Goal: Transaction & Acquisition: Purchase product/service

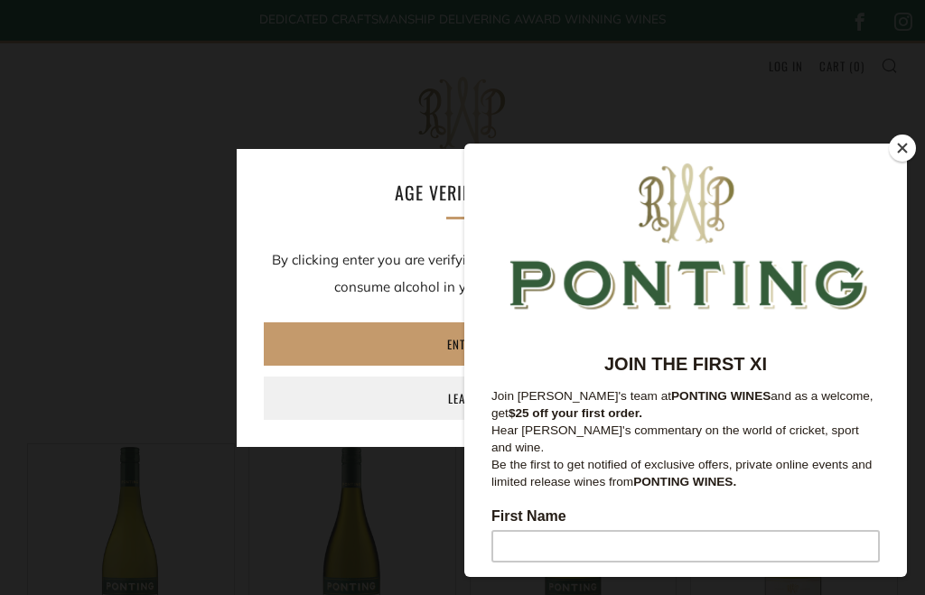
click at [473, 393] on link "Leave" at bounding box center [462, 398] width 397 height 43
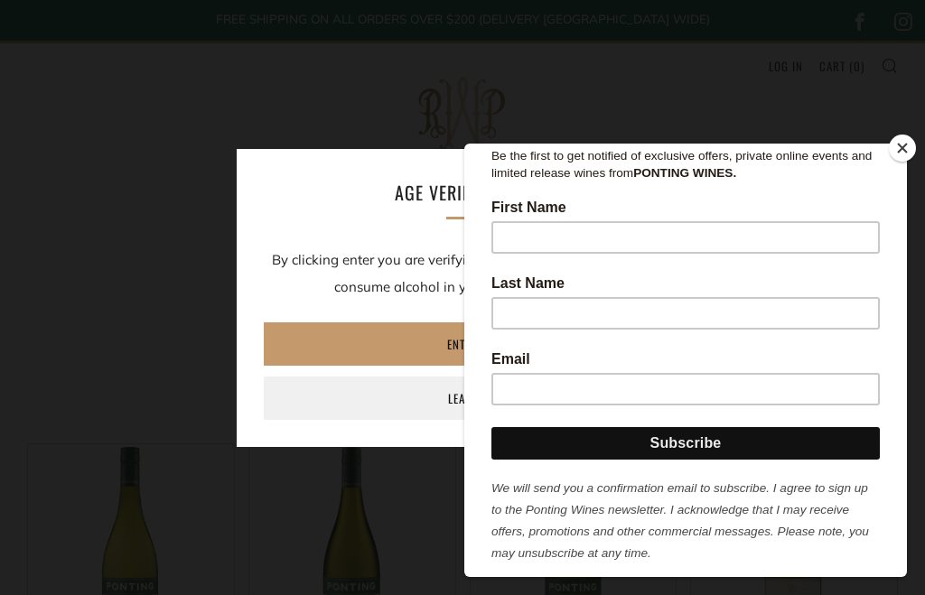
scroll to position [309, 0]
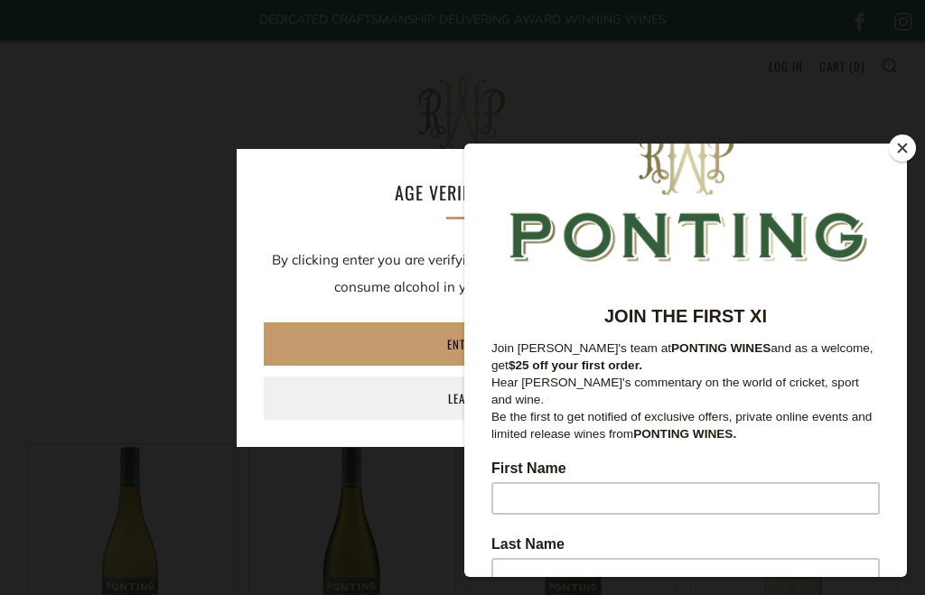
click at [915, 158] on div "Age verification By clicking enter you are verifying that you are old enough to…" at bounding box center [462, 298] width 925 height 320
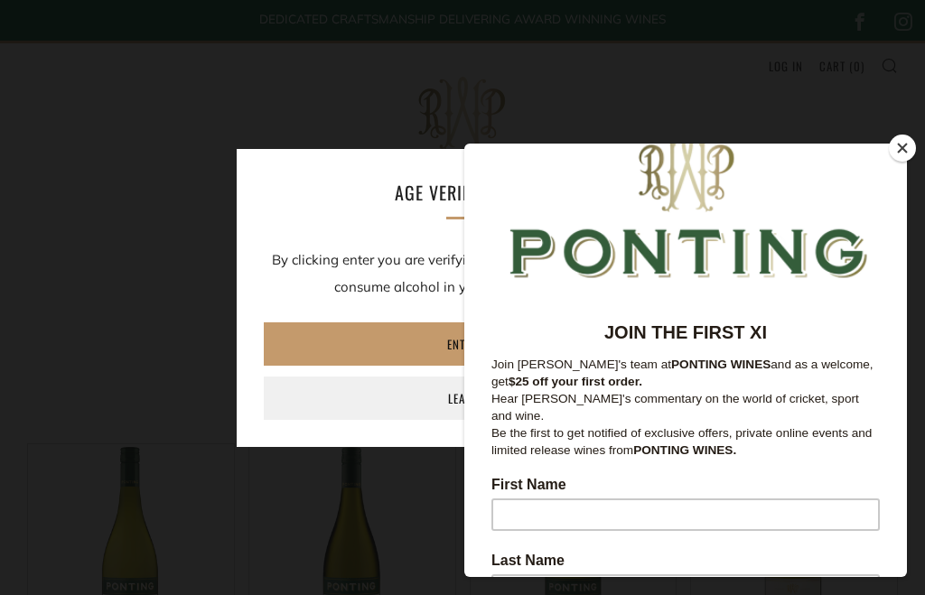
scroll to position [31, 0]
click at [899, 156] on button "Close" at bounding box center [902, 148] width 27 height 27
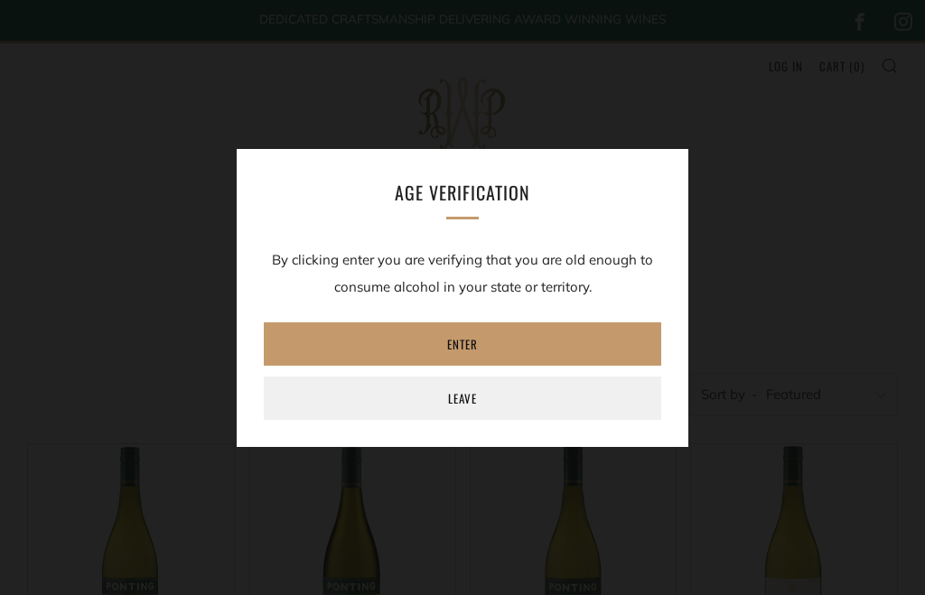
click at [508, 396] on link "Leave" at bounding box center [462, 398] width 397 height 43
click at [510, 331] on link "Enter" at bounding box center [462, 343] width 397 height 43
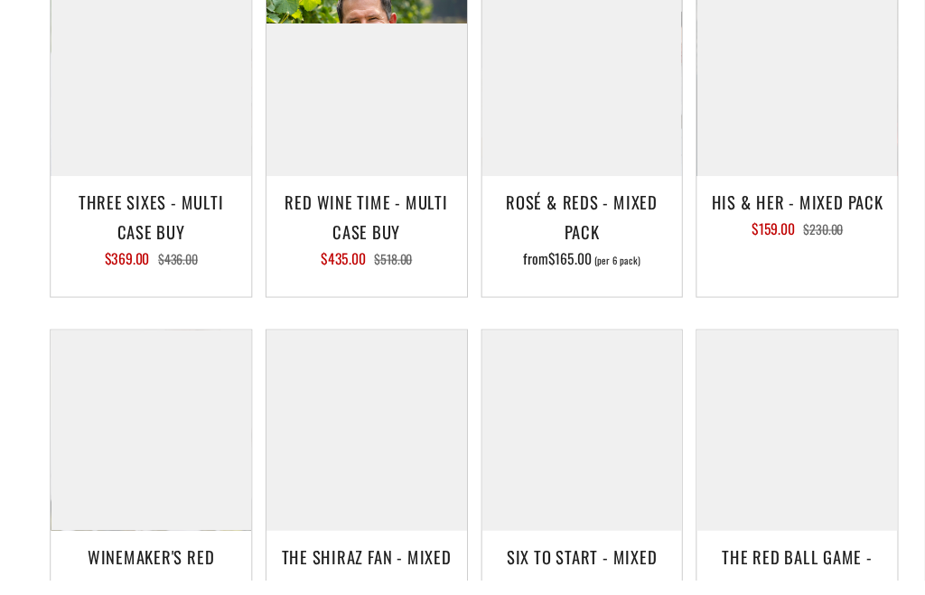
scroll to position [2175, 0]
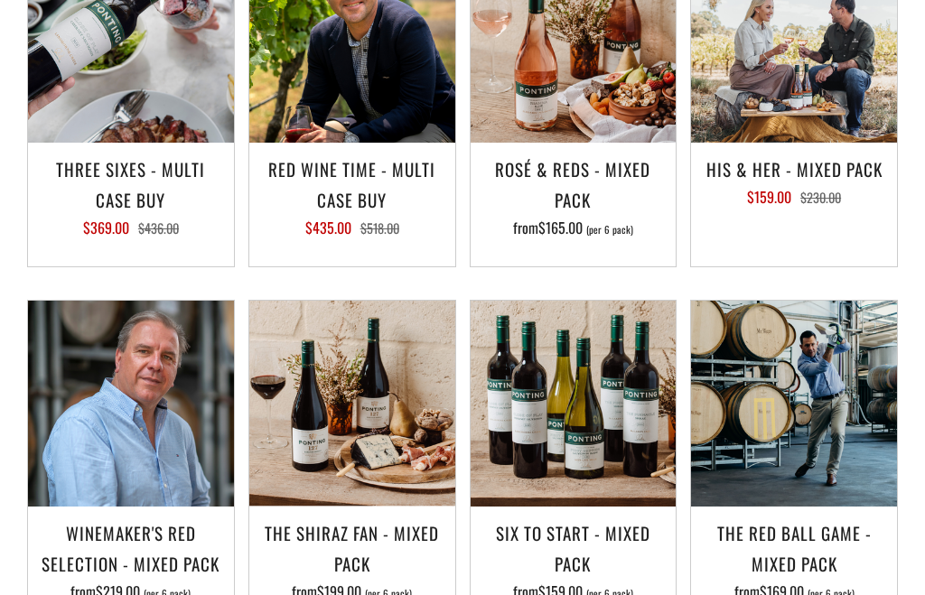
click at [635, 385] on img at bounding box center [573, 404] width 206 height 206
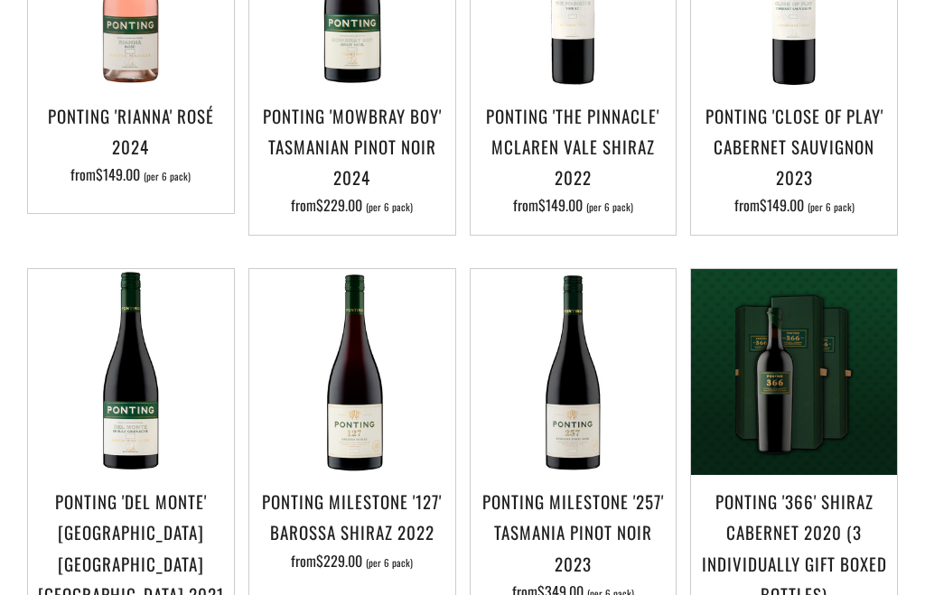
scroll to position [946, 0]
click at [370, 414] on img at bounding box center [352, 372] width 206 height 206
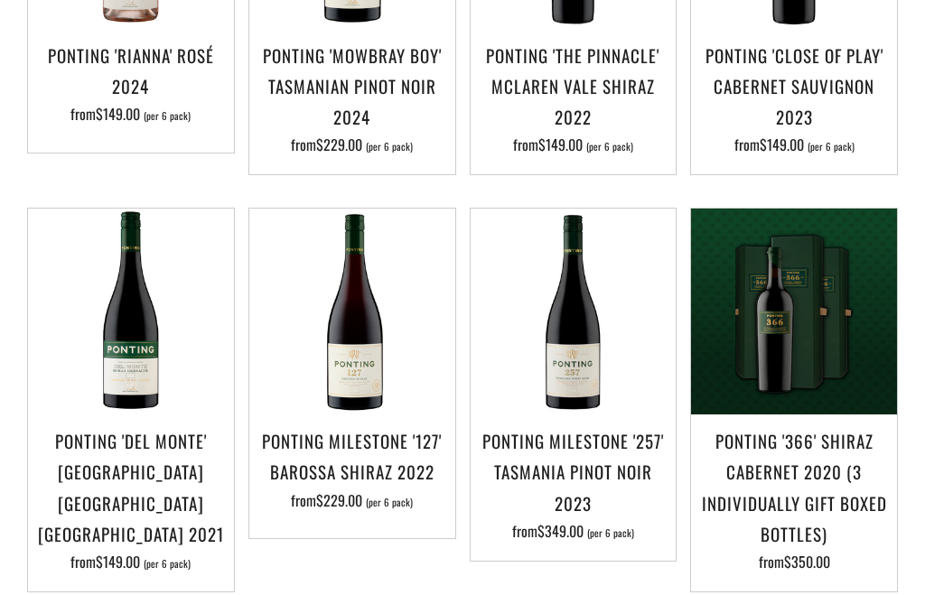
click at [371, 340] on img at bounding box center [352, 312] width 206 height 206
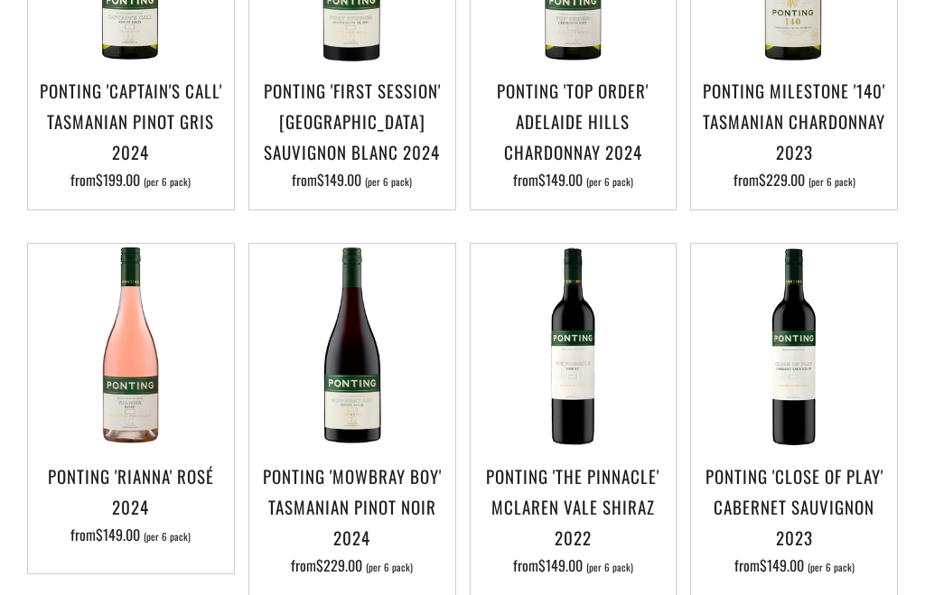
scroll to position [586, 0]
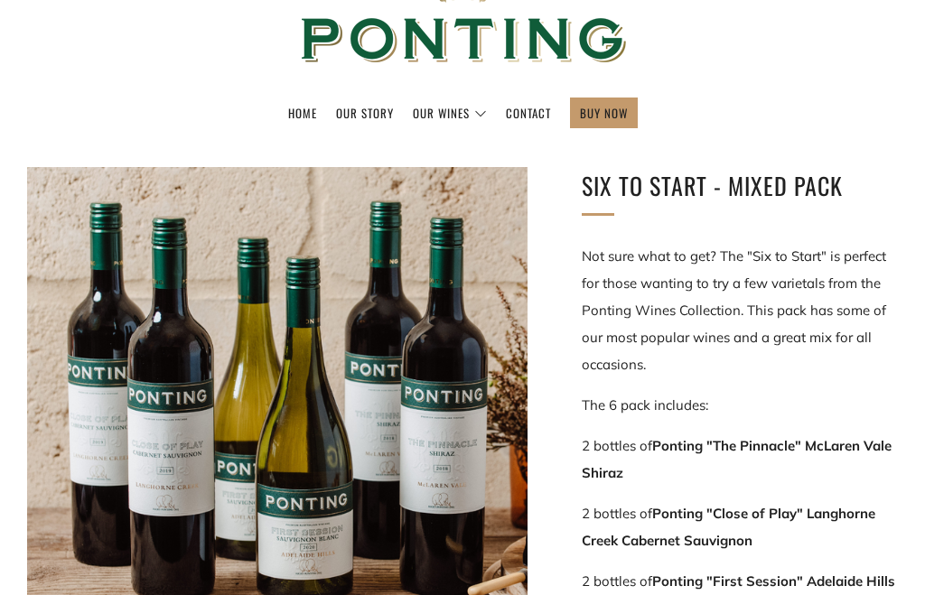
scroll to position [147, 0]
click at [436, 426] on div at bounding box center [277, 417] width 501 height 501
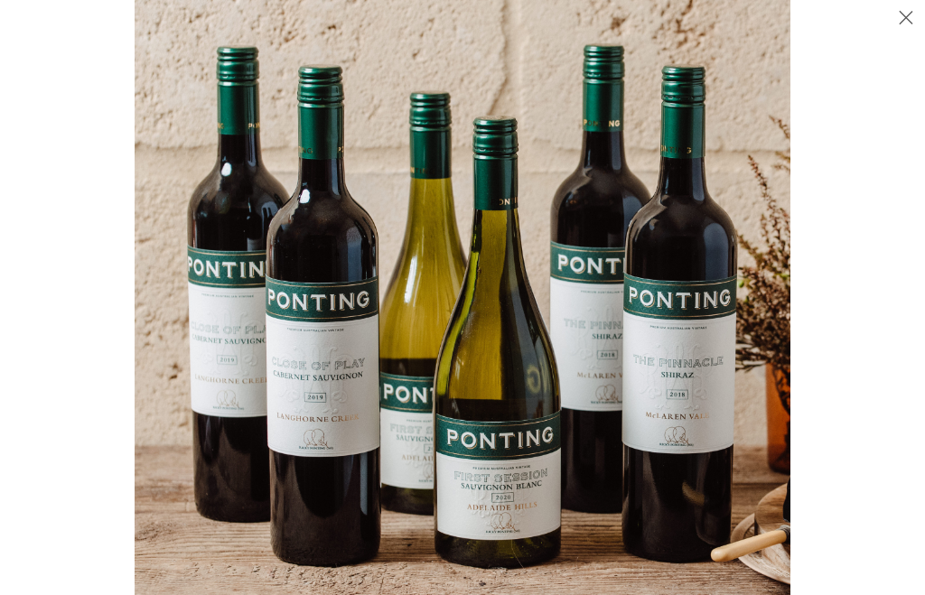
click at [905, 21] on button "Close (Esc)" at bounding box center [906, 19] width 38 height 38
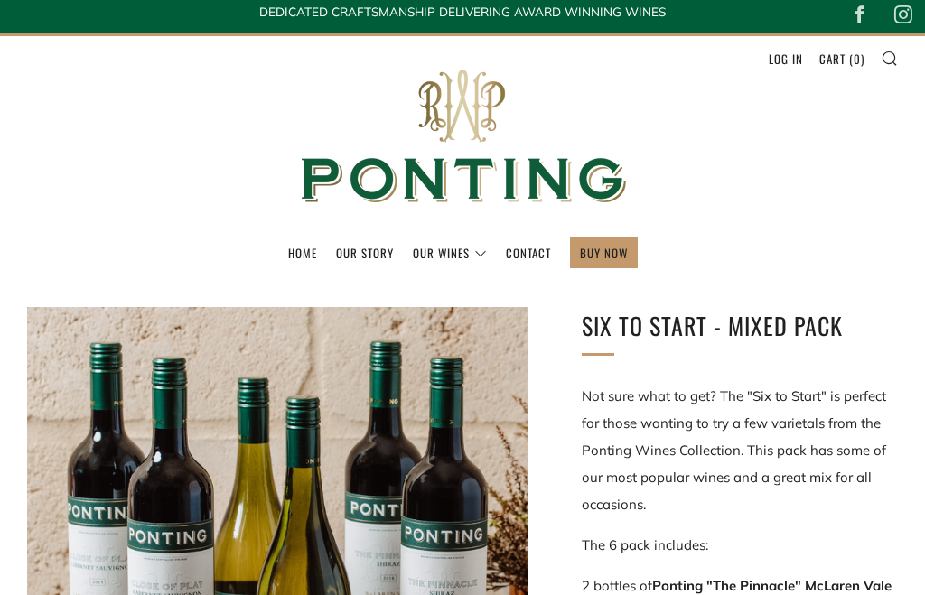
scroll to position [0, 0]
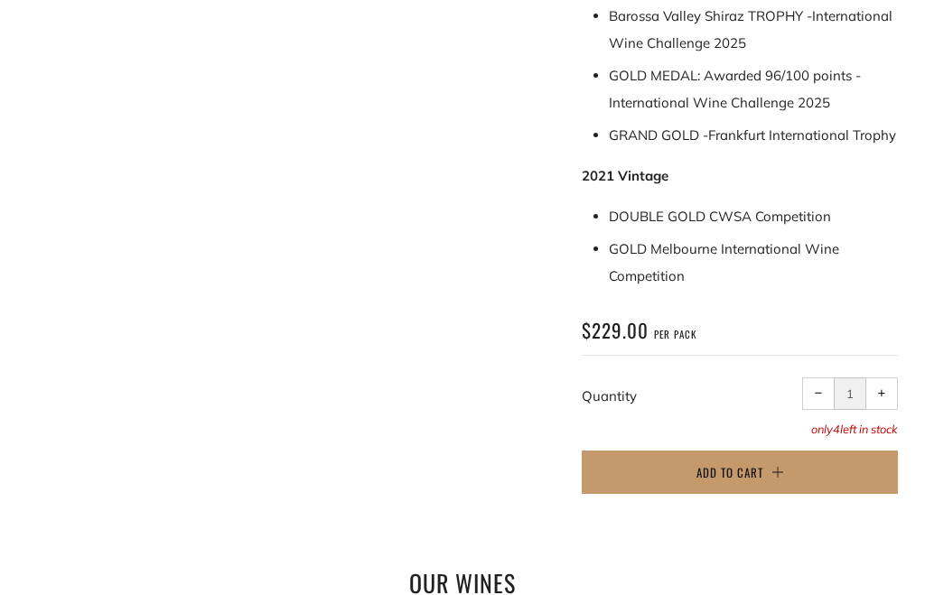
scroll to position [1199, 0]
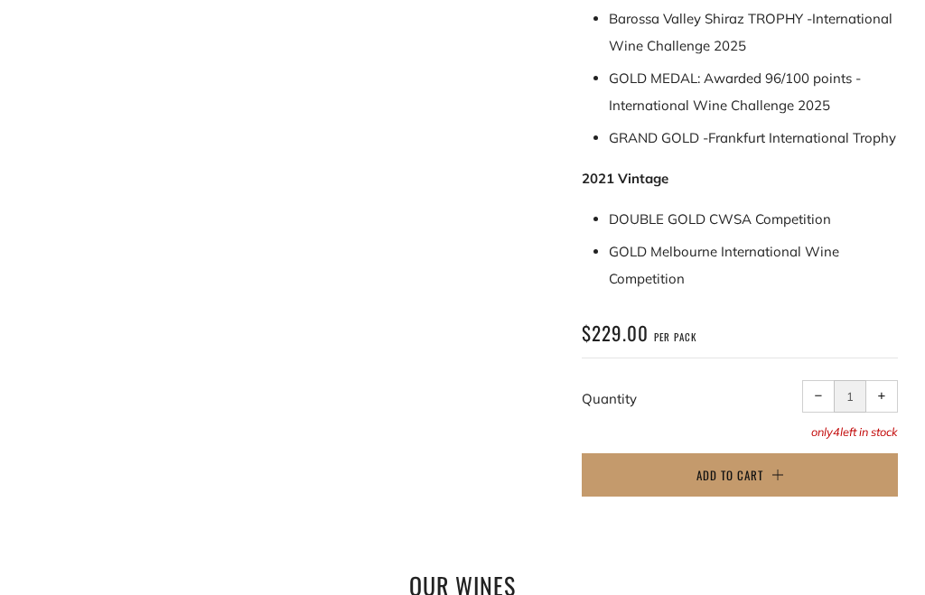
click at [854, 426] on div "Regular price $229.00 per pack /" at bounding box center [740, 419] width 316 height 199
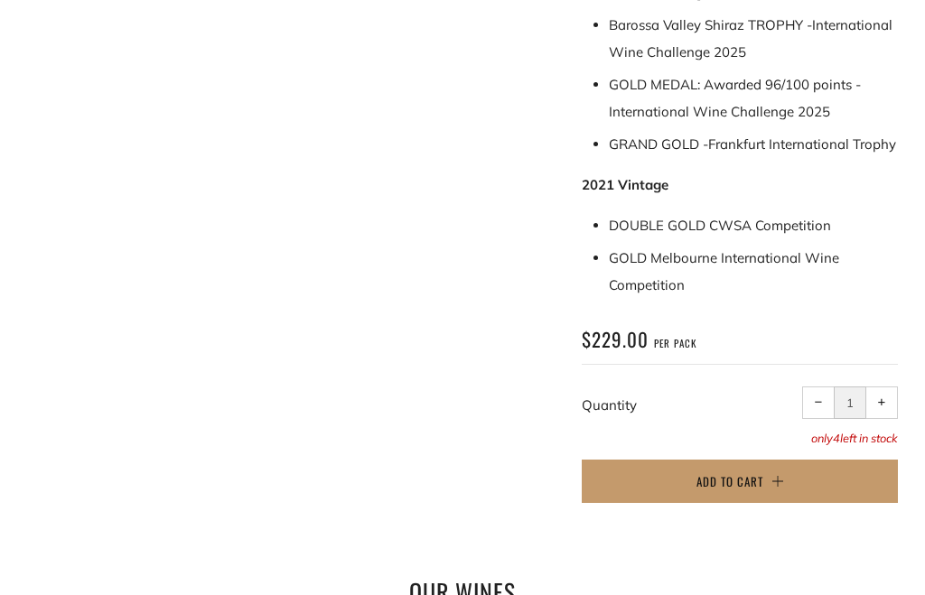
scroll to position [1196, 0]
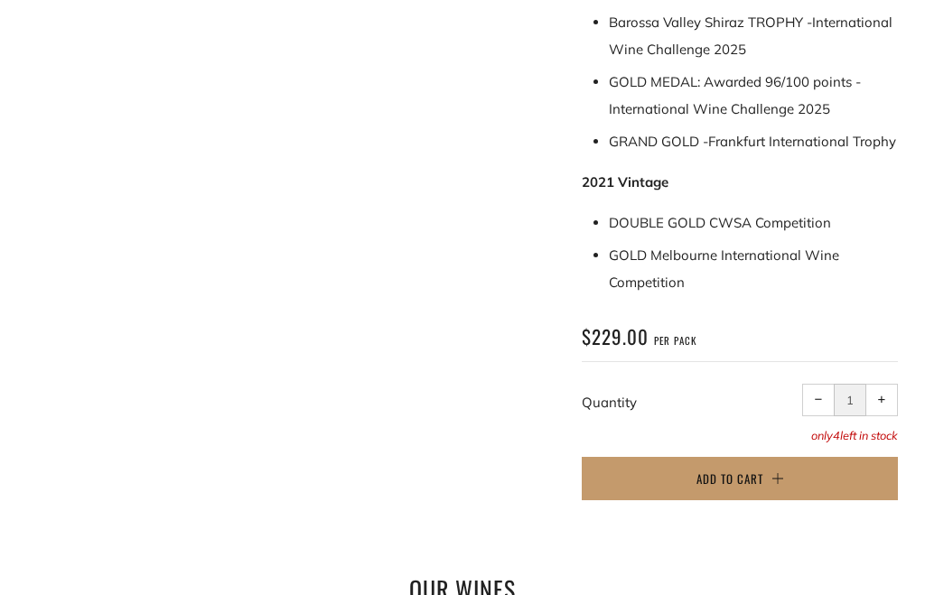
click at [791, 457] on button "Add to Cart" at bounding box center [740, 478] width 316 height 43
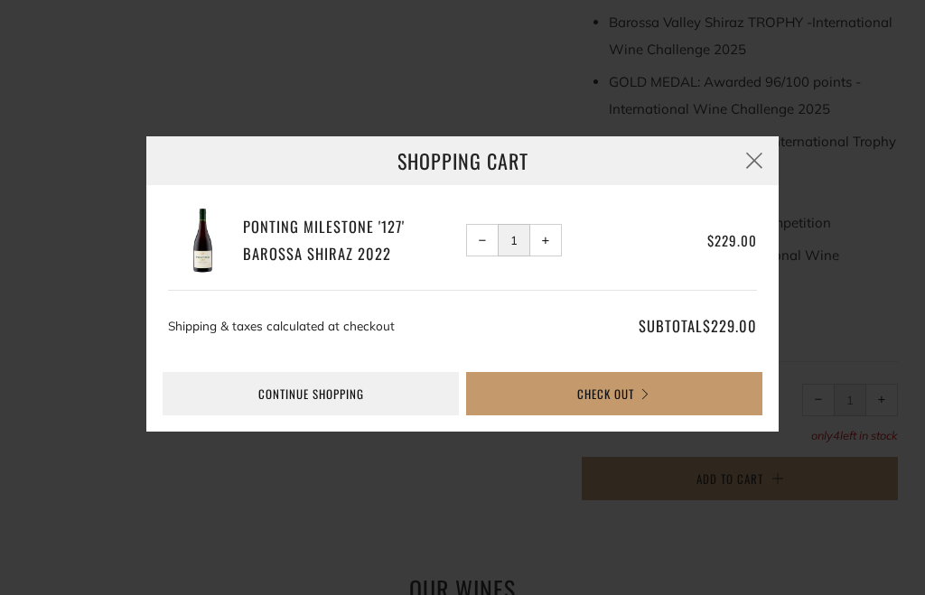
click at [753, 172] on icon "button" at bounding box center [754, 160] width 22 height 23
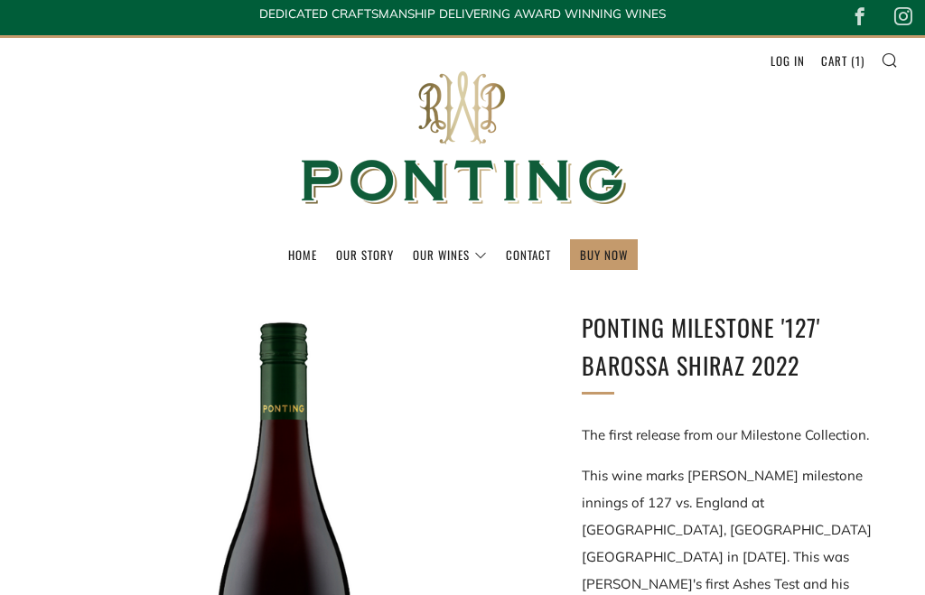
scroll to position [0, 0]
